Goal: Task Accomplishment & Management: Manage account settings

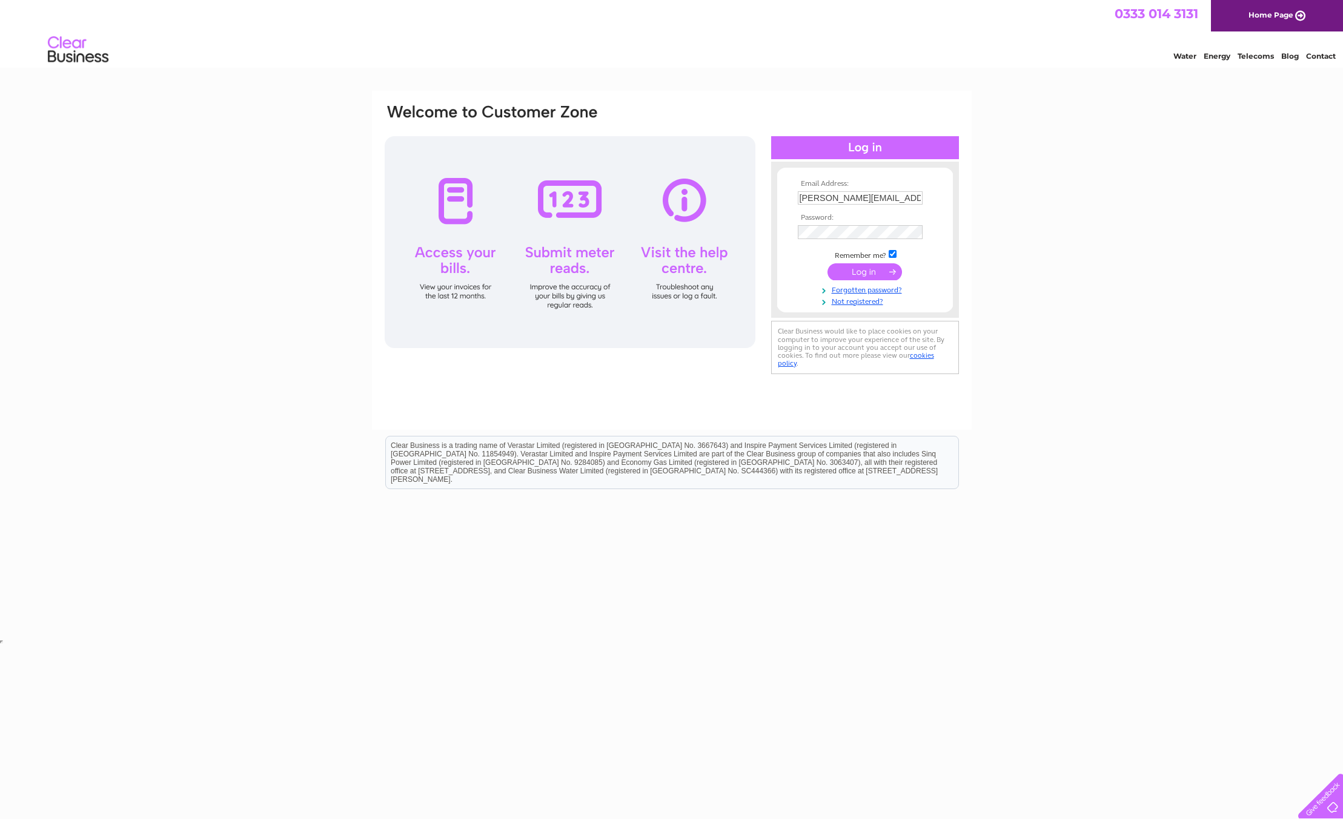
click at [867, 271] on input "submit" at bounding box center [864, 271] width 74 height 17
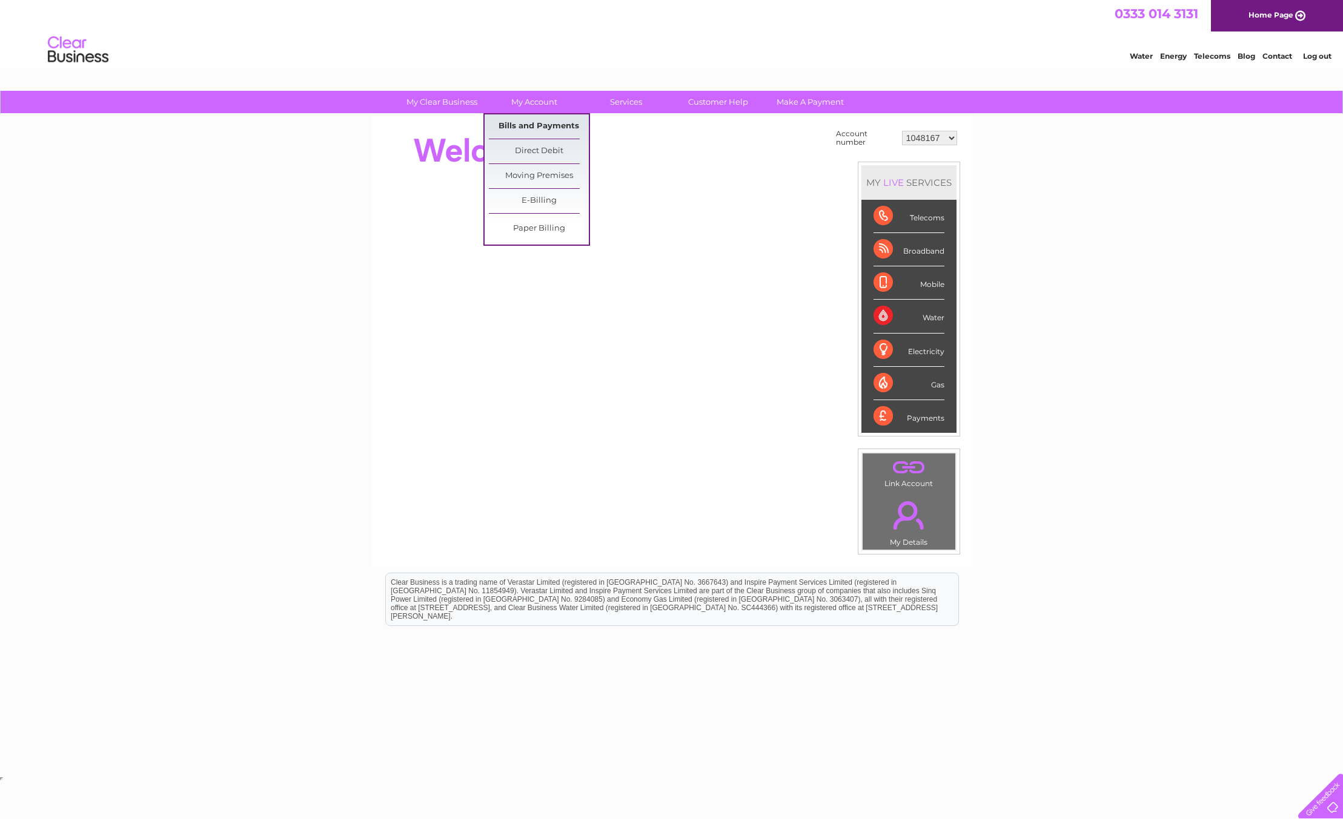
click at [537, 121] on link "Bills and Payments" at bounding box center [539, 126] width 100 height 24
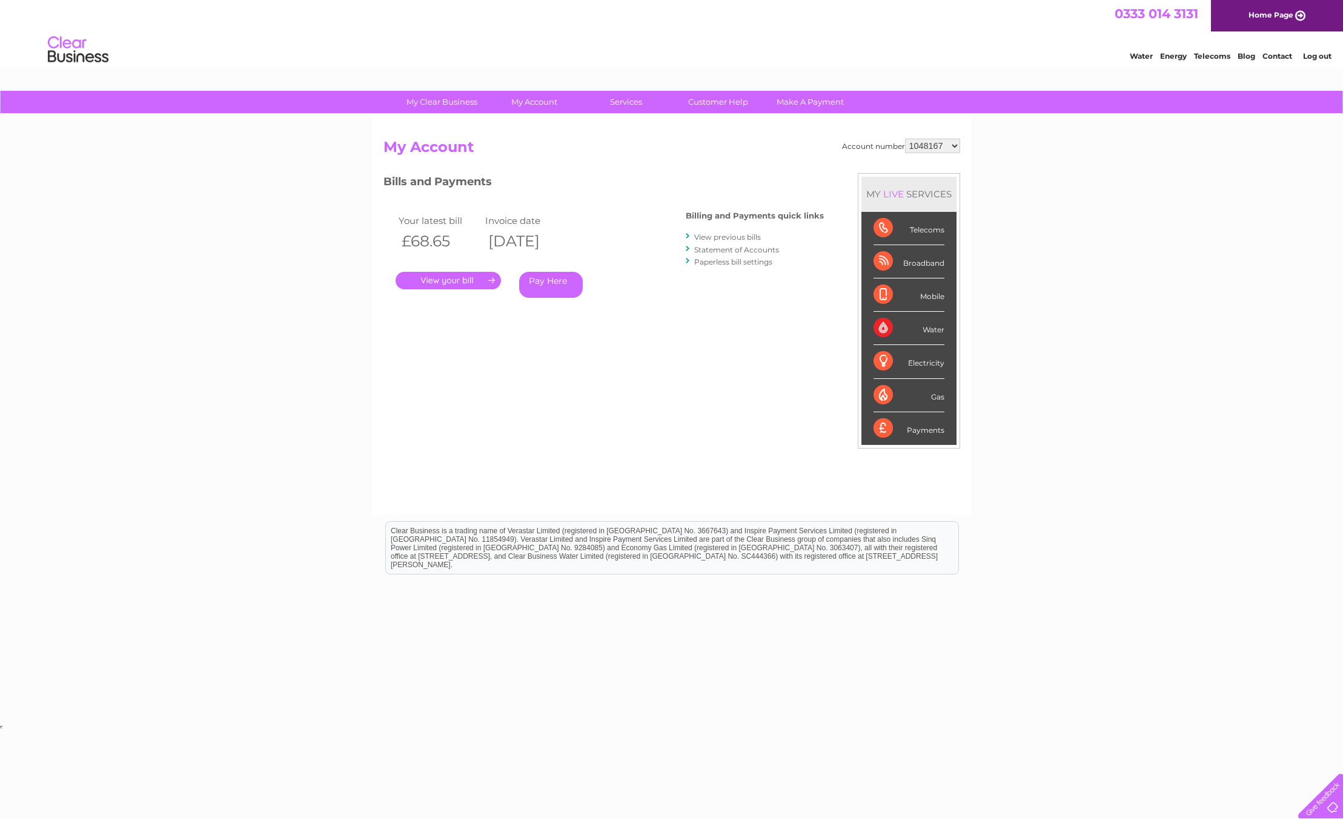
click at [430, 280] on link "." at bounding box center [447, 281] width 105 height 18
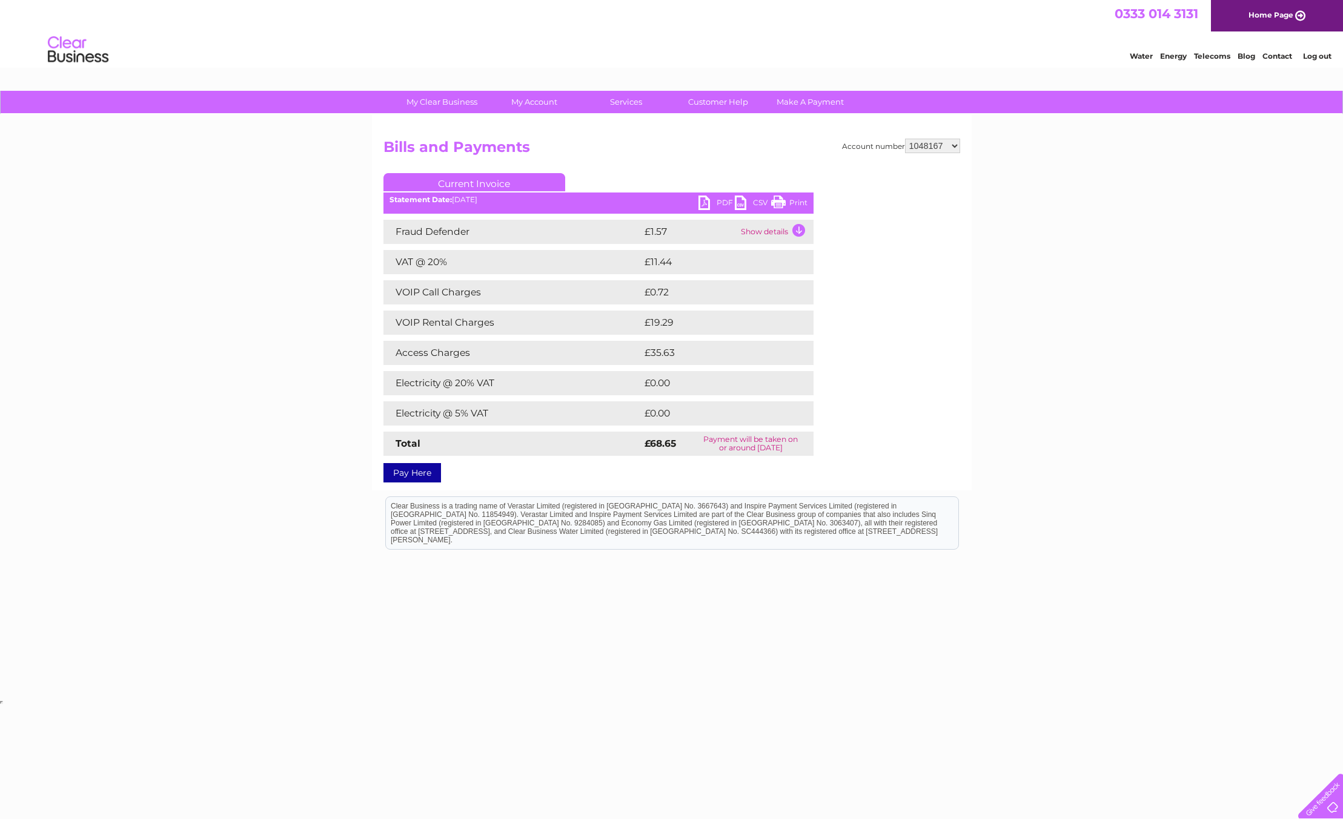
click at [707, 202] on link "PDF" at bounding box center [716, 205] width 36 height 18
